Goal: Information Seeking & Learning: Learn about a topic

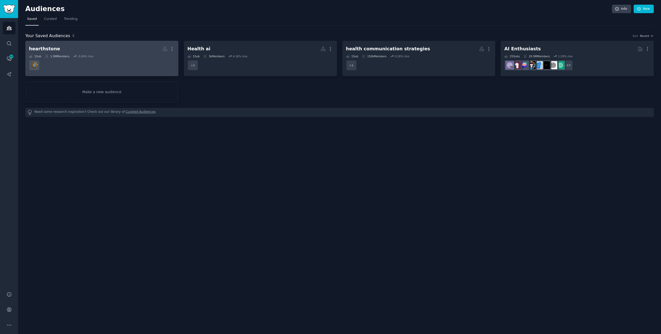
click at [145, 64] on dd at bounding box center [102, 65] width 146 height 14
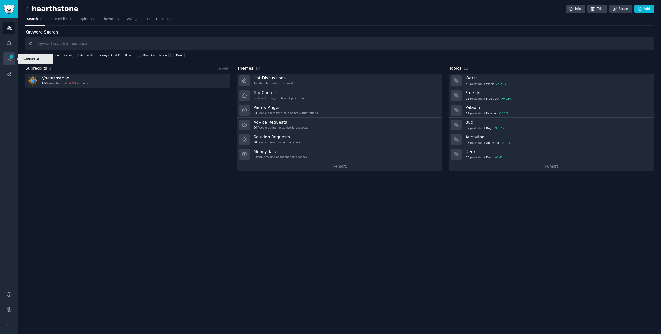
click at [10, 60] on icon "Sidebar" at bounding box center [9, 59] width 4 height 4
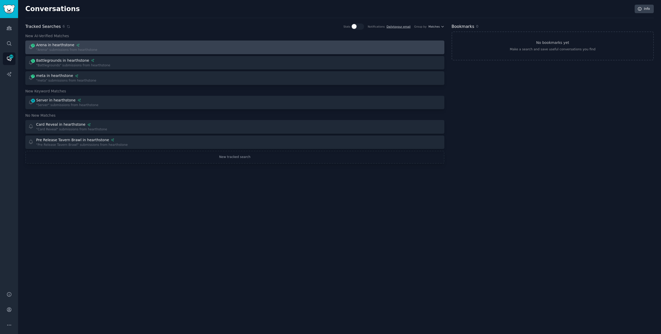
click at [158, 47] on div "2 Arena in hearthstone "Arena" submissions from hearthstone" at bounding box center [129, 47] width 203 height 10
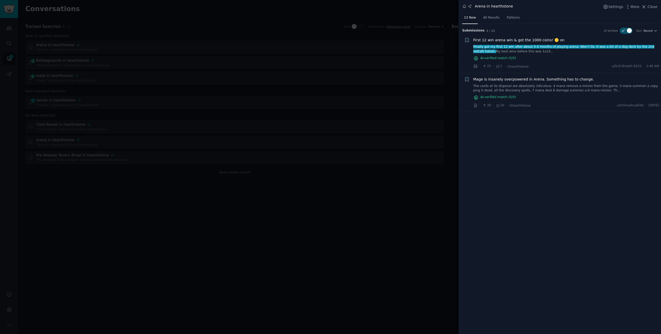
click at [390, 10] on div "Arena in hearthstone Settings More Close" at bounding box center [559, 7] width 202 height 14
click at [390, 8] on span "Close" at bounding box center [652, 6] width 10 height 5
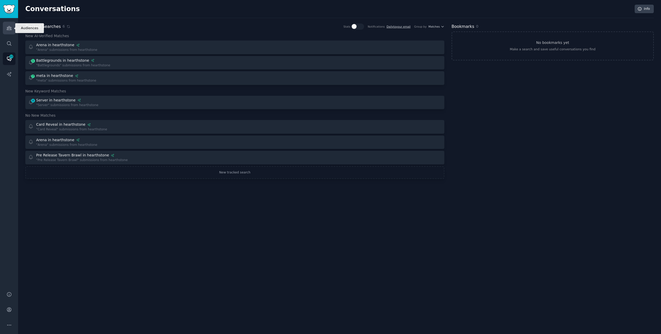
click at [9, 28] on icon "Sidebar" at bounding box center [8, 27] width 5 height 5
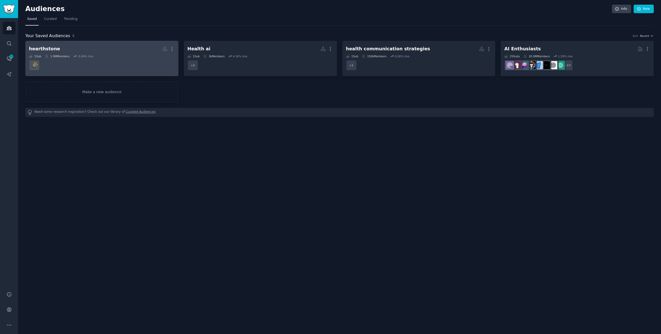
click at [111, 55] on div "1 Sub 1.9M Members -0.04 % /mo" at bounding box center [102, 56] width 146 height 4
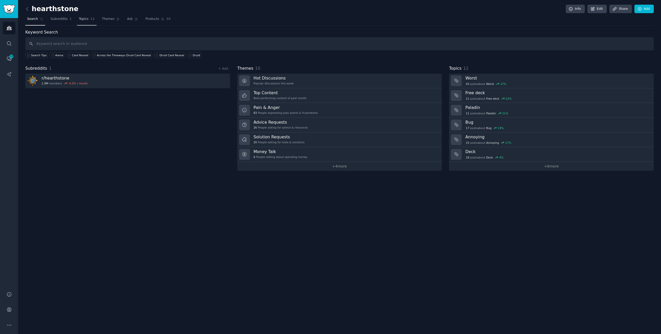
click at [79, 20] on span "Topics" at bounding box center [84, 19] width 10 height 5
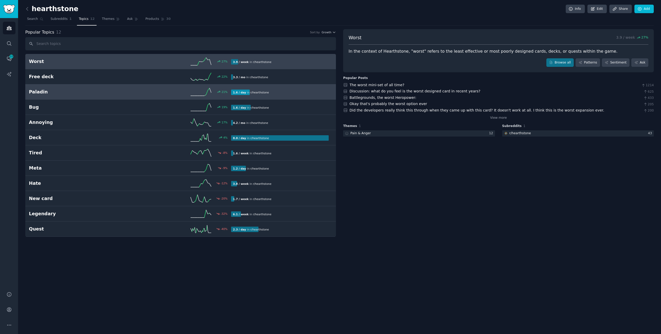
click at [123, 91] on h2 "Paladin" at bounding box center [79, 92] width 101 height 6
click at [110, 61] on h2 "Worst" at bounding box center [79, 61] width 101 height 6
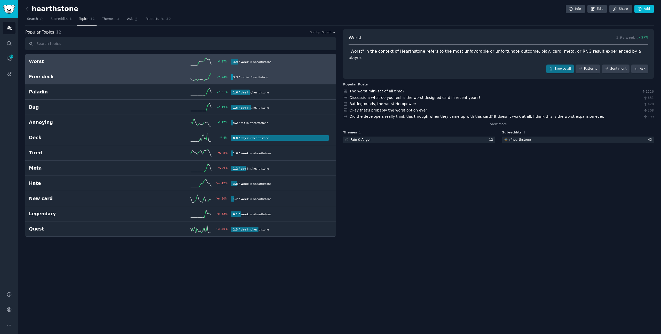
click at [142, 79] on div "22 %" at bounding box center [180, 77] width 101 height 8
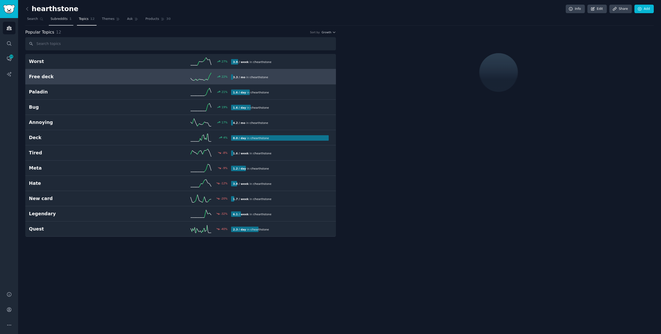
click at [59, 22] on link "Subreddits 1" at bounding box center [61, 20] width 25 height 11
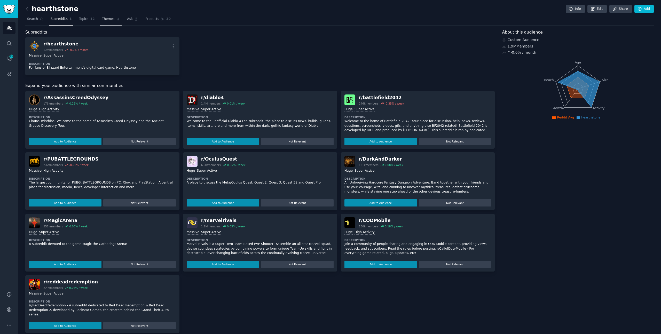
click at [109, 22] on link "Themes" at bounding box center [111, 20] width 22 height 11
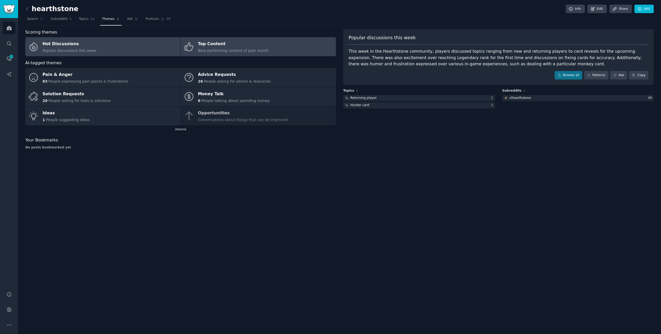
click at [282, 48] on link "Top Content Best-performing content of past month" at bounding box center [258, 46] width 155 height 19
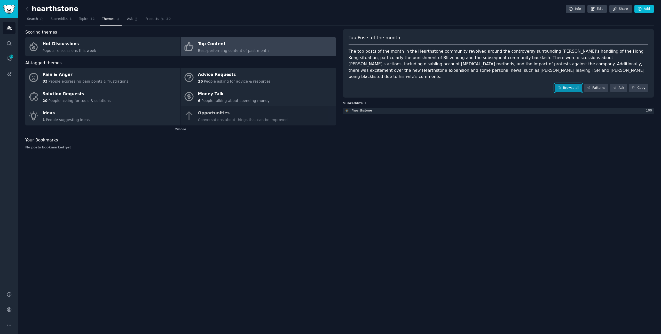
click at [390, 84] on link "Browse all" at bounding box center [568, 88] width 28 height 9
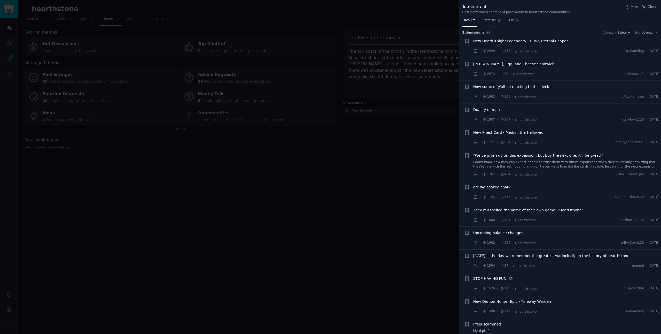
click at [390, 70] on div "[PERSON_NAME], Egg, and Cheese Sandwich · 2573 · 40 · r/hearthstone u/Houseleft…" at bounding box center [566, 68] width 186 height 15
click at [390, 72] on div "· 2573 · 40 · r/hearthstone u/Houseleft · [DATE]" at bounding box center [566, 73] width 186 height 5
click at [390, 65] on span "[PERSON_NAME], Egg, and Cheese Sandwich" at bounding box center [513, 63] width 81 height 5
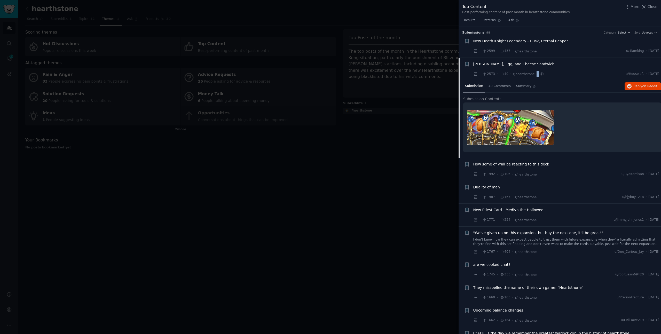
click at [390, 65] on span "[PERSON_NAME], Egg, and Cheese Sandwich" at bounding box center [513, 63] width 81 height 5
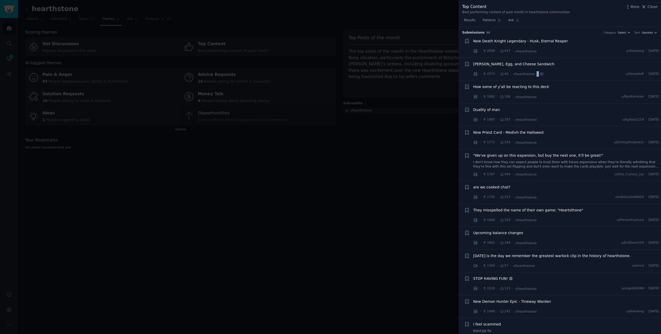
scroll to position [31, 0]
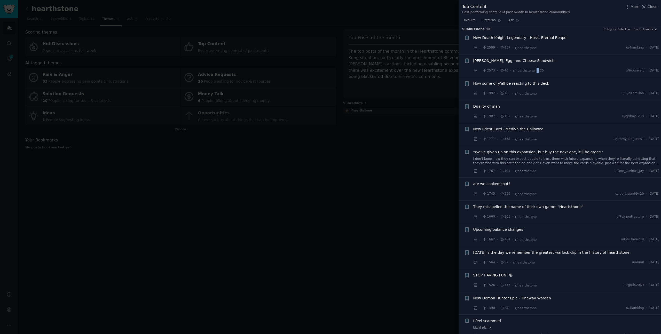
click at [390, 60] on span "[PERSON_NAME], Egg, and Cheese Sandwich" at bounding box center [513, 60] width 81 height 5
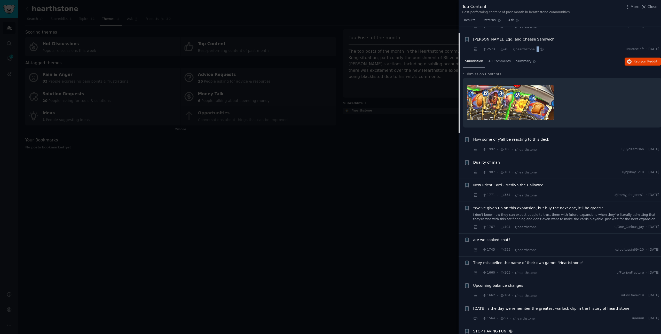
scroll to position [31, 0]
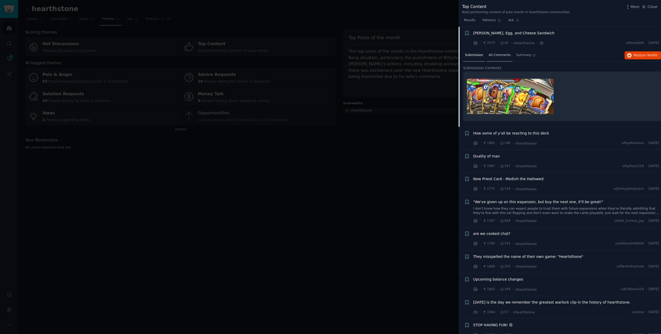
click at [390, 57] on span "40 Comments" at bounding box center [499, 55] width 22 height 5
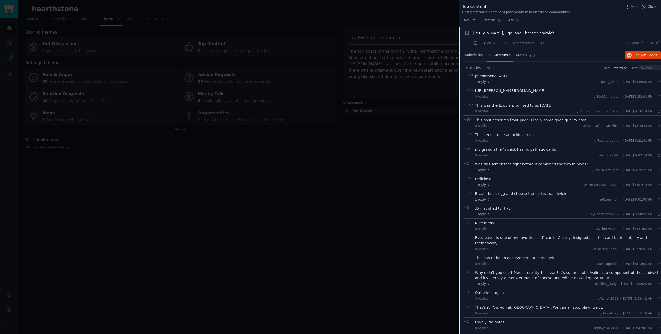
scroll to position [0, 0]
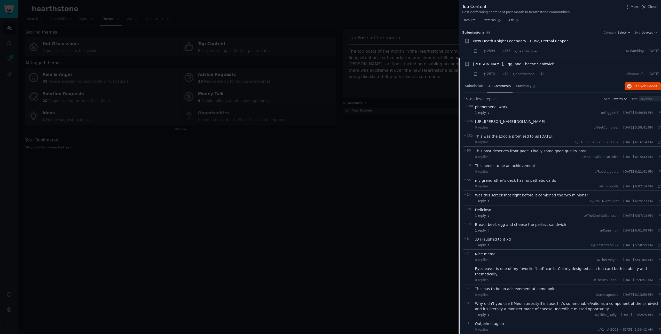
click at [390, 151] on div "This post deserves front page. Finally some good quality post" at bounding box center [568, 150] width 186 height 5
click at [390, 67] on div "[PERSON_NAME], Egg, and Cheese Sandwich" at bounding box center [566, 64] width 186 height 7
click at [390, 63] on span "[PERSON_NAME], Egg, and Cheese Sandwich" at bounding box center [513, 63] width 81 height 5
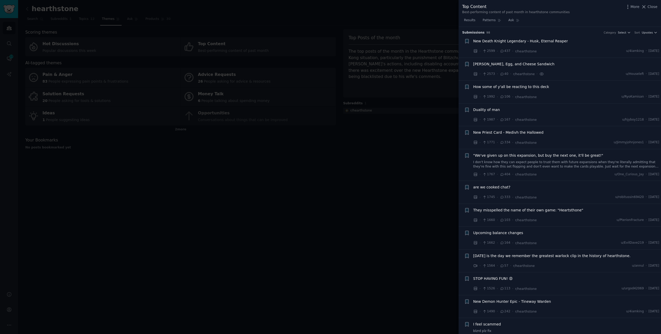
scroll to position [0, 0]
click at [390, 133] on span "New Priest Card - Medivh the Hallowed" at bounding box center [508, 132] width 70 height 5
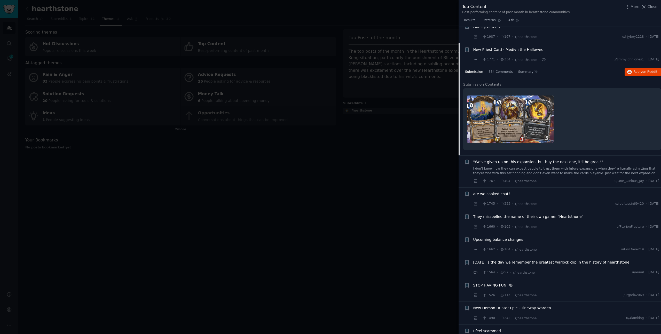
scroll to position [100, 0]
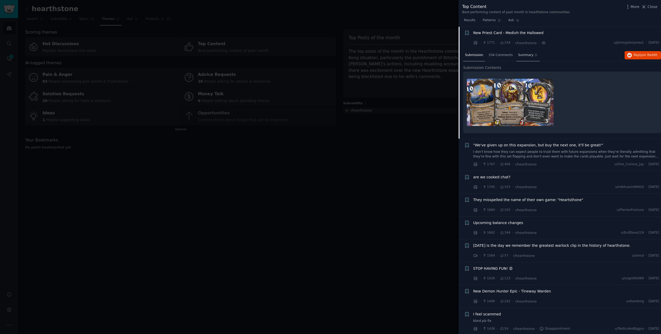
click at [390, 55] on span "Summary" at bounding box center [525, 55] width 15 height 5
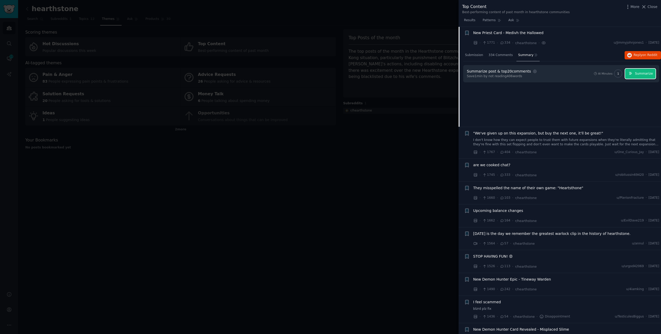
click at [390, 75] on span "Summarize" at bounding box center [644, 73] width 18 height 5
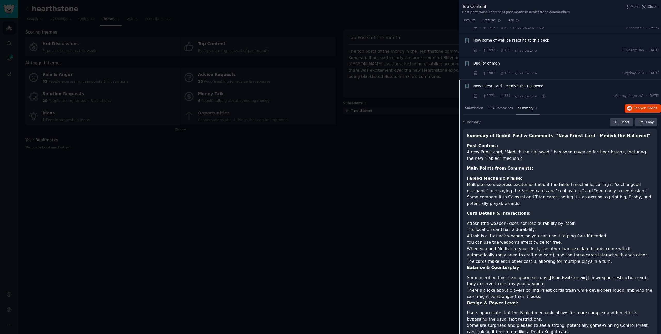
scroll to position [0, 0]
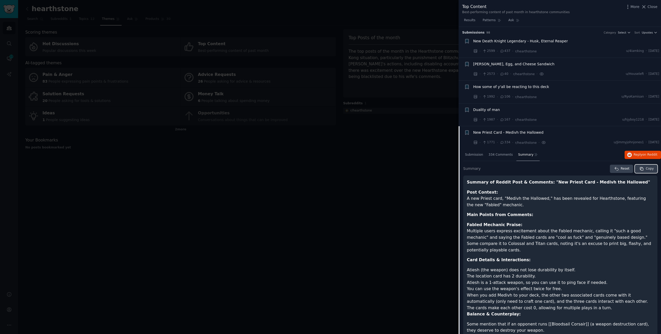
click at [390, 170] on span "Copy" at bounding box center [649, 168] width 8 height 5
click at [390, 130] on div "New Priest Card - Medivh the Hallowed" at bounding box center [566, 132] width 186 height 5
click at [390, 138] on div "New Priest Card - Medivh the Hallowed · 1771 · 334 · r/hearthstone · u/Jimmyjoh…" at bounding box center [566, 137] width 186 height 15
click at [390, 156] on div "Submission 334 Comments Summary Reply on Reddit" at bounding box center [562, 155] width 198 height 12
click at [390, 138] on div "New Priest Card - Medivh the Hallowed · 1771 · 334 · r/hearthstone · u/Jimmyjoh…" at bounding box center [566, 137] width 186 height 15
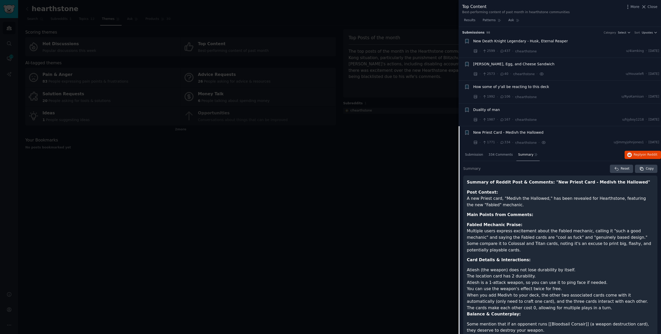
click at [390, 132] on div "New Priest Card - Medivh the Hallowed" at bounding box center [566, 132] width 186 height 5
click at [390, 132] on span "New Priest Card - Medivh the Hallowed" at bounding box center [508, 132] width 70 height 5
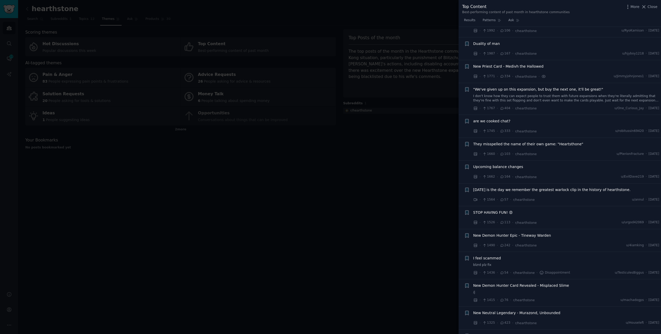
scroll to position [65, 0]
click at [390, 89] on div ""We've given up on this expansion, but buy the next one, it'll be great!"" at bounding box center [566, 90] width 186 height 5
click at [390, 100] on link "I don't know how they can expect people to trust them with future expansions wh…" at bounding box center [566, 99] width 186 height 9
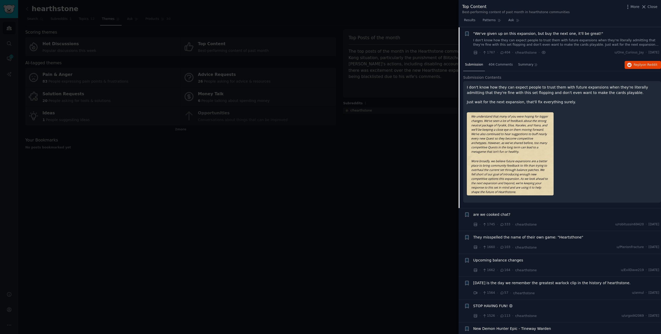
scroll to position [122, 0]
click at [390, 66] on span "Summary" at bounding box center [525, 64] width 15 height 5
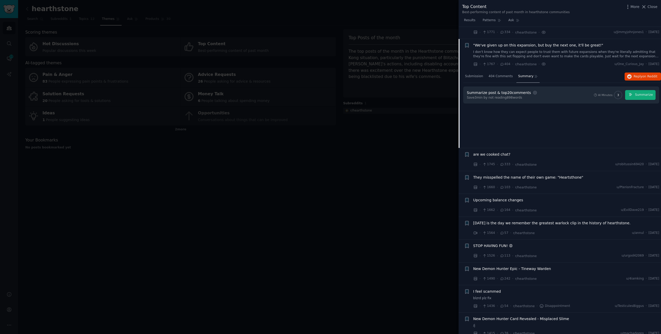
scroll to position [108, 0]
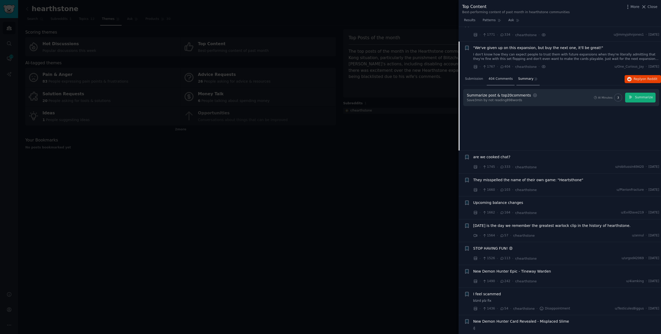
click at [390, 80] on span "404 Comments" at bounding box center [500, 79] width 24 height 5
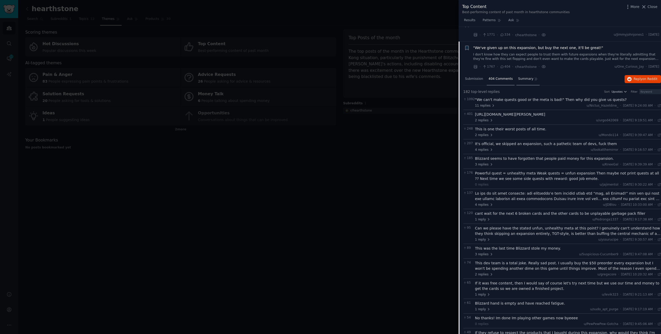
click at [390, 78] on span "Summary" at bounding box center [525, 79] width 15 height 5
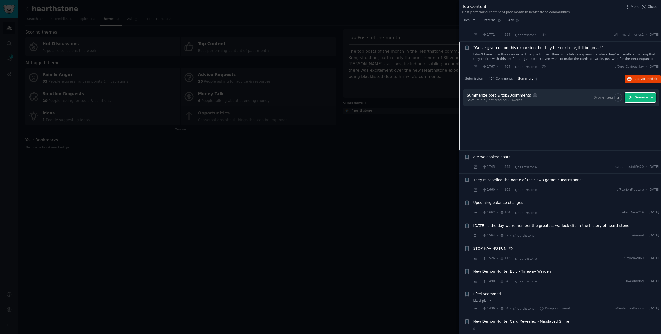
click at [390, 96] on span "Summarize" at bounding box center [644, 97] width 18 height 5
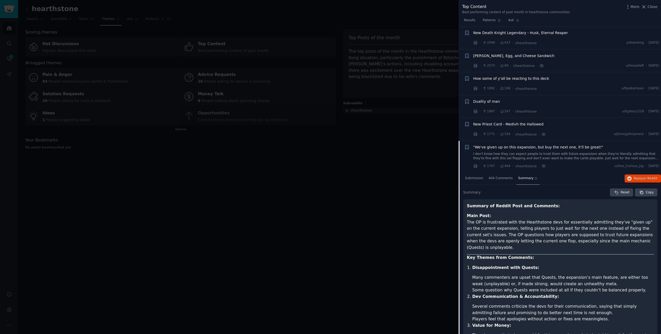
scroll to position [0, 0]
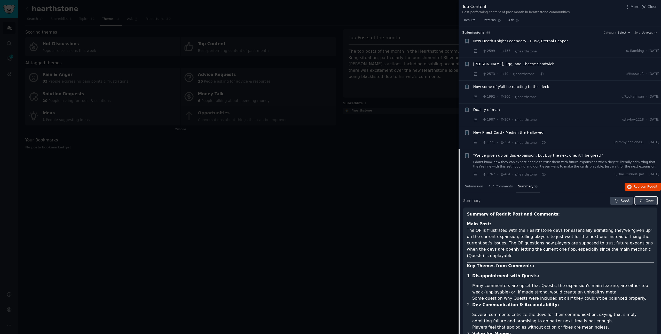
click at [390, 191] on span "Copy" at bounding box center [649, 200] width 8 height 5
click at [390, 152] on li "Reddit image submission + "We've given up on this expansion, but buy the next o…" at bounding box center [559, 165] width 202 height 32
click at [390, 156] on span ""We've given up on this expansion, but buy the next one, it'll be great!"" at bounding box center [538, 155] width 130 height 5
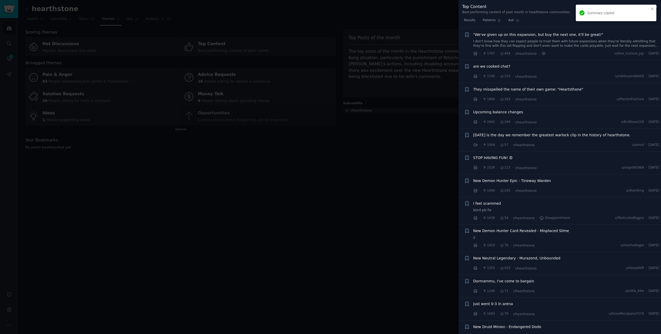
scroll to position [122, 0]
click at [390, 89] on span "They misspelled the name of their own game: "Heartsthone"" at bounding box center [528, 87] width 110 height 5
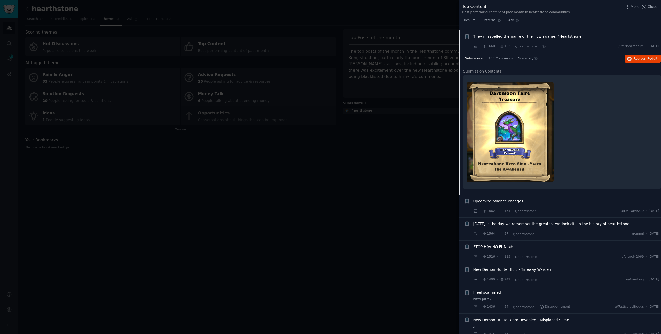
scroll to position [177, 0]
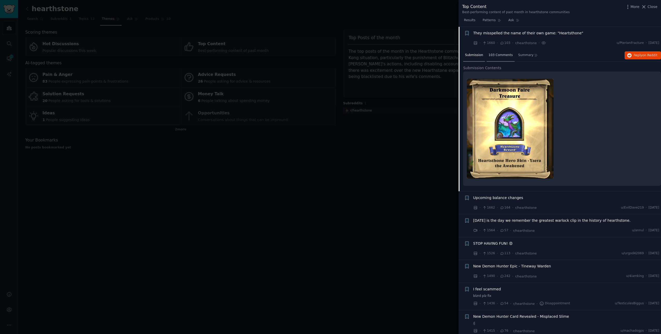
click at [390, 54] on span "103 Comments" at bounding box center [500, 55] width 24 height 5
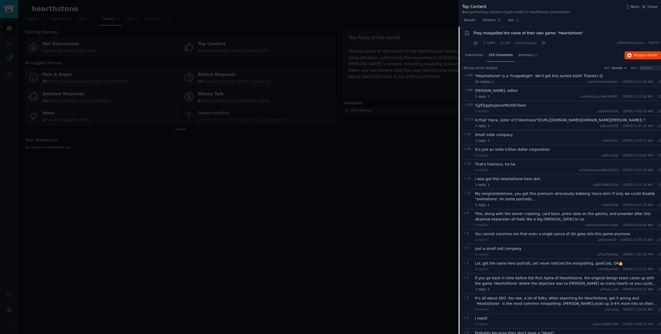
click at [390, 78] on div "*Heartsthone* is a *tragedeigh*. We'll get this sorted ASAP. Thanks! 😐" at bounding box center [568, 75] width 186 height 5
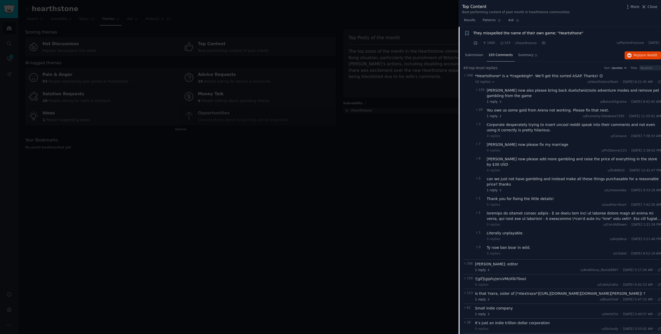
click at [390, 55] on span "103 Comments" at bounding box center [500, 55] width 24 height 5
click at [390, 45] on div "· 1660 · 103 · r/hearthstone · u/PterionFracture · [DATE]" at bounding box center [566, 42] width 186 height 5
click at [390, 33] on span "They misspelled the name of their own game: "Heartsthone"" at bounding box center [528, 32] width 110 height 5
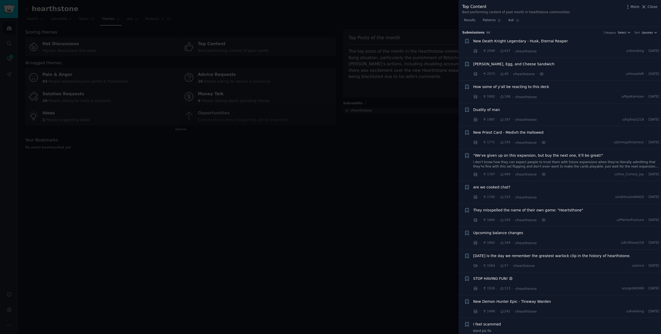
click at [390, 9] on div "Top Content" at bounding box center [515, 7] width 107 height 6
click at [360, 191] on div at bounding box center [330, 167] width 661 height 334
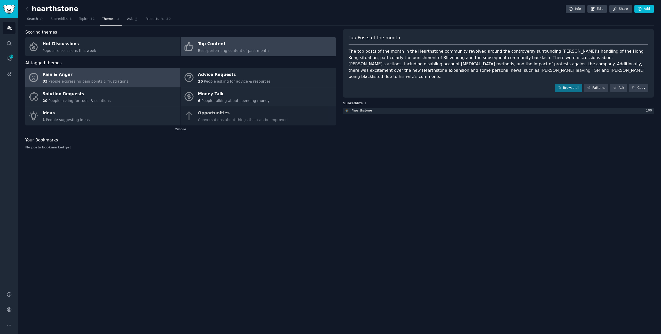
click at [77, 75] on div "Pain & Anger" at bounding box center [86, 75] width 86 height 8
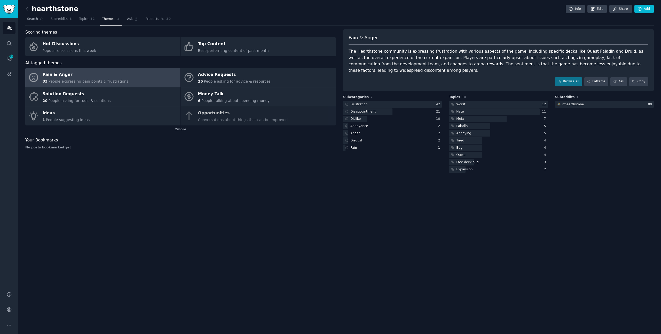
click at [250, 174] on div "hearthstone Info Edit Share Add Search Subreddits 1 Topics 12 Themes Ask Produc…" at bounding box center [339, 167] width 643 height 334
click at [80, 18] on span "Topics" at bounding box center [84, 19] width 10 height 5
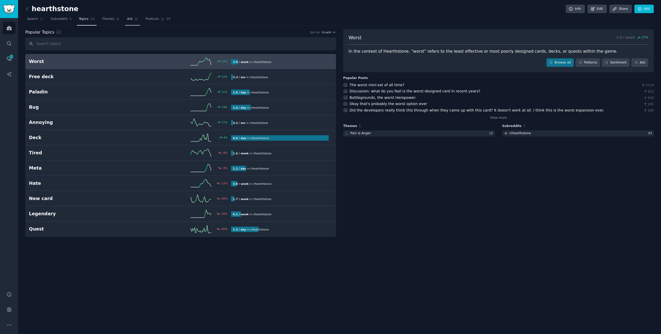
click at [128, 18] on span "Ask" at bounding box center [130, 19] width 6 height 5
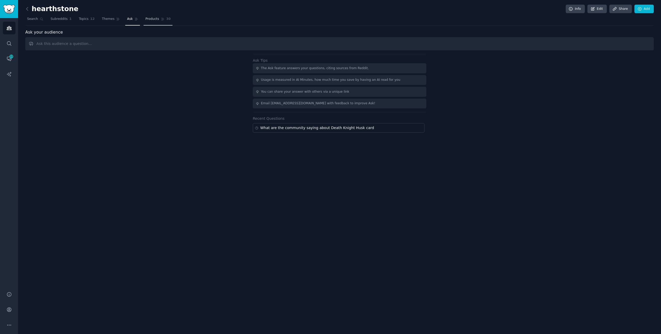
click at [157, 22] on link "Products 30" at bounding box center [157, 20] width 29 height 11
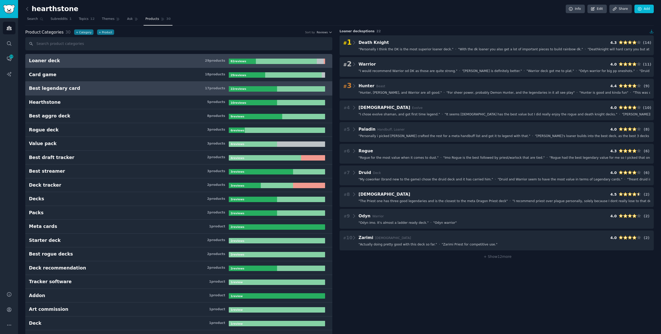
click at [122, 88] on h3 "Best legendary card 17 product s" at bounding box center [129, 88] width 200 height 6
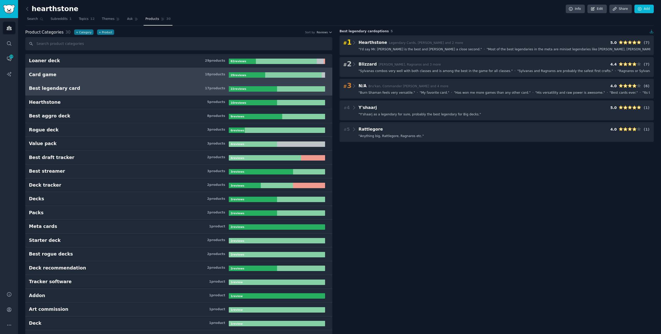
click at [146, 73] on h3 "Card game 18 product s" at bounding box center [129, 74] width 200 height 6
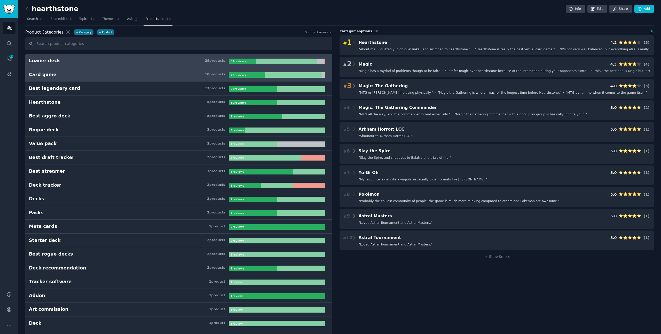
click at [156, 57] on link "Loaner deck 29 product s 82 review s" at bounding box center [178, 61] width 307 height 14
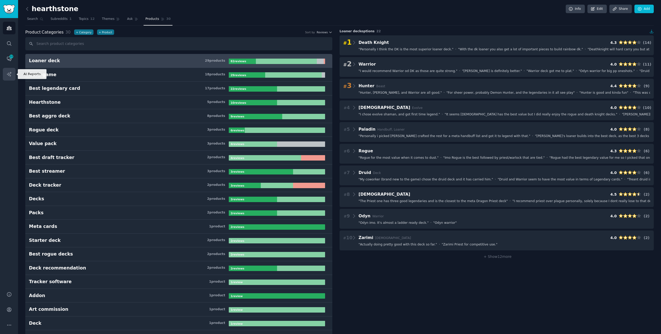
click at [8, 80] on link "AI Reports" at bounding box center [9, 74] width 13 height 13
